Goal: Task Accomplishment & Management: Manage account settings

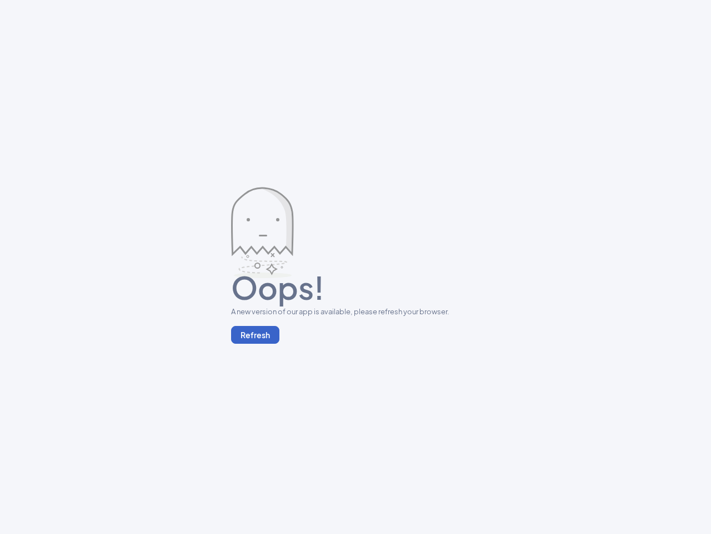
click at [255, 335] on button "Refresh" at bounding box center [255, 335] width 48 height 18
